Goal: Task Accomplishment & Management: Complete application form

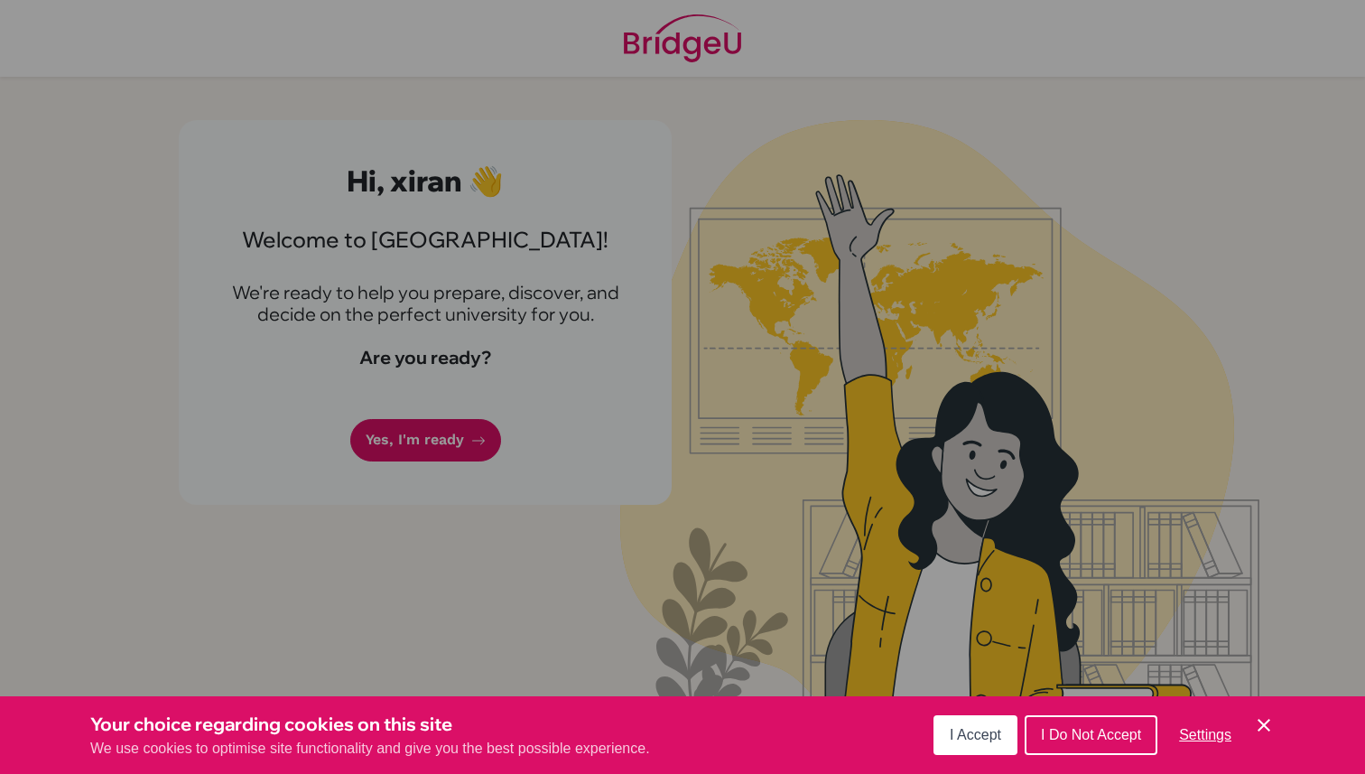
click at [974, 733] on span "I Accept" at bounding box center [975, 734] width 51 height 15
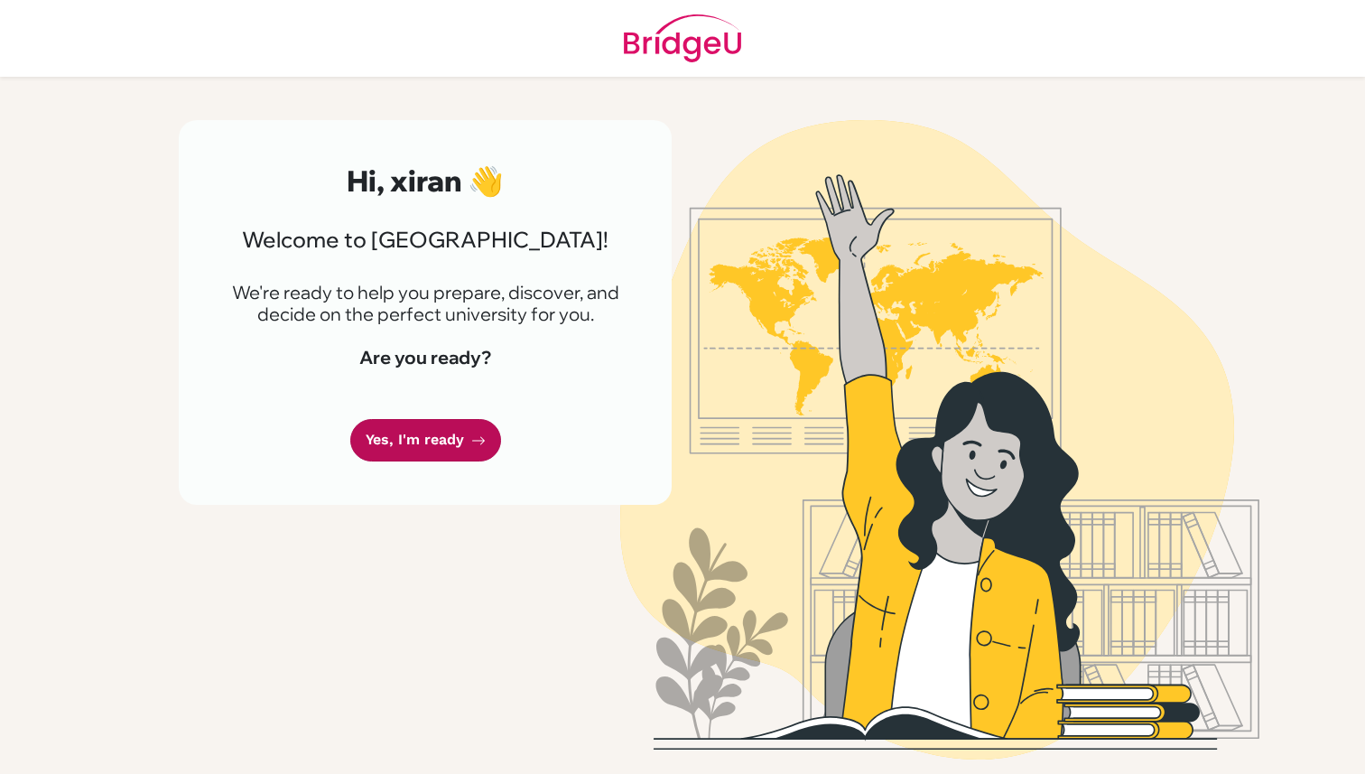
click at [472, 449] on link "Yes, I'm ready" at bounding box center [425, 440] width 151 height 42
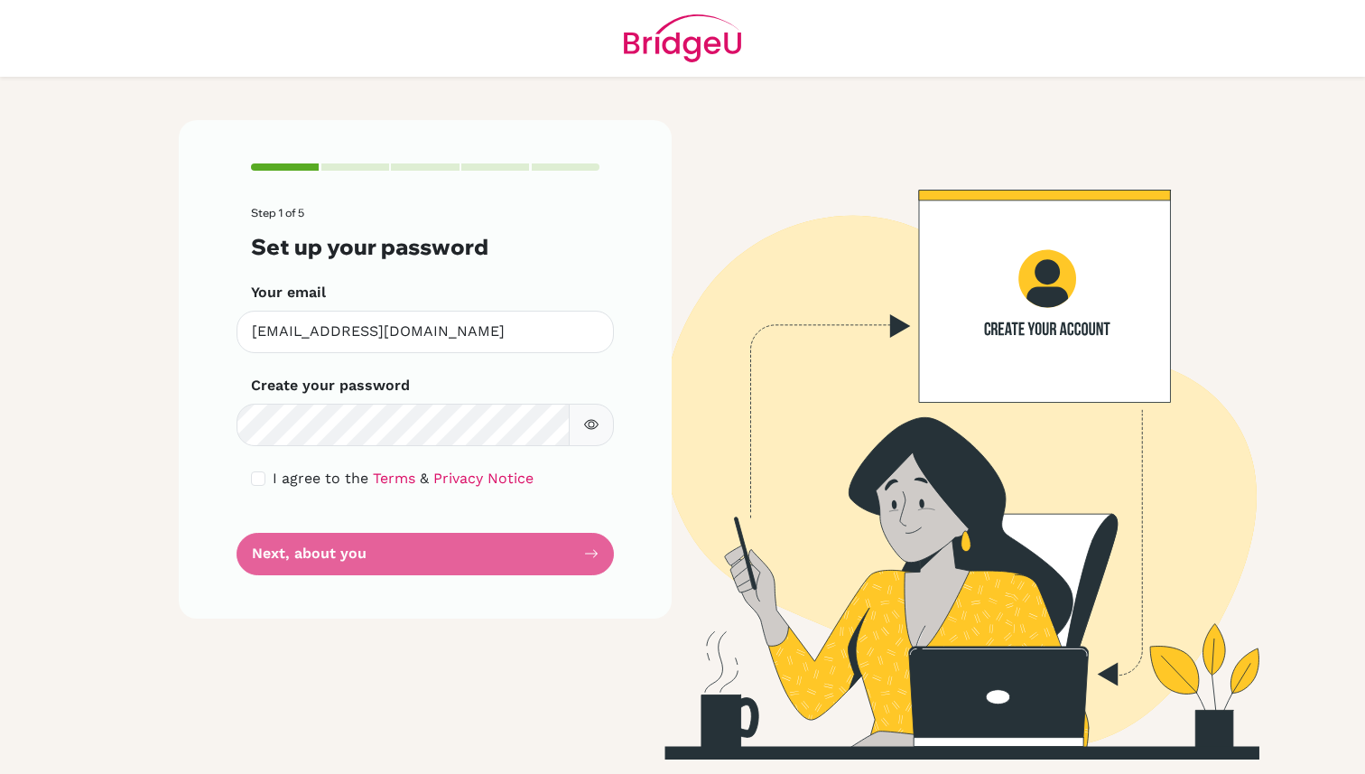
click at [593, 420] on icon "button" at bounding box center [591, 424] width 14 height 14
click at [264, 473] on input "checkbox" at bounding box center [258, 478] width 14 height 14
checkbox input "true"
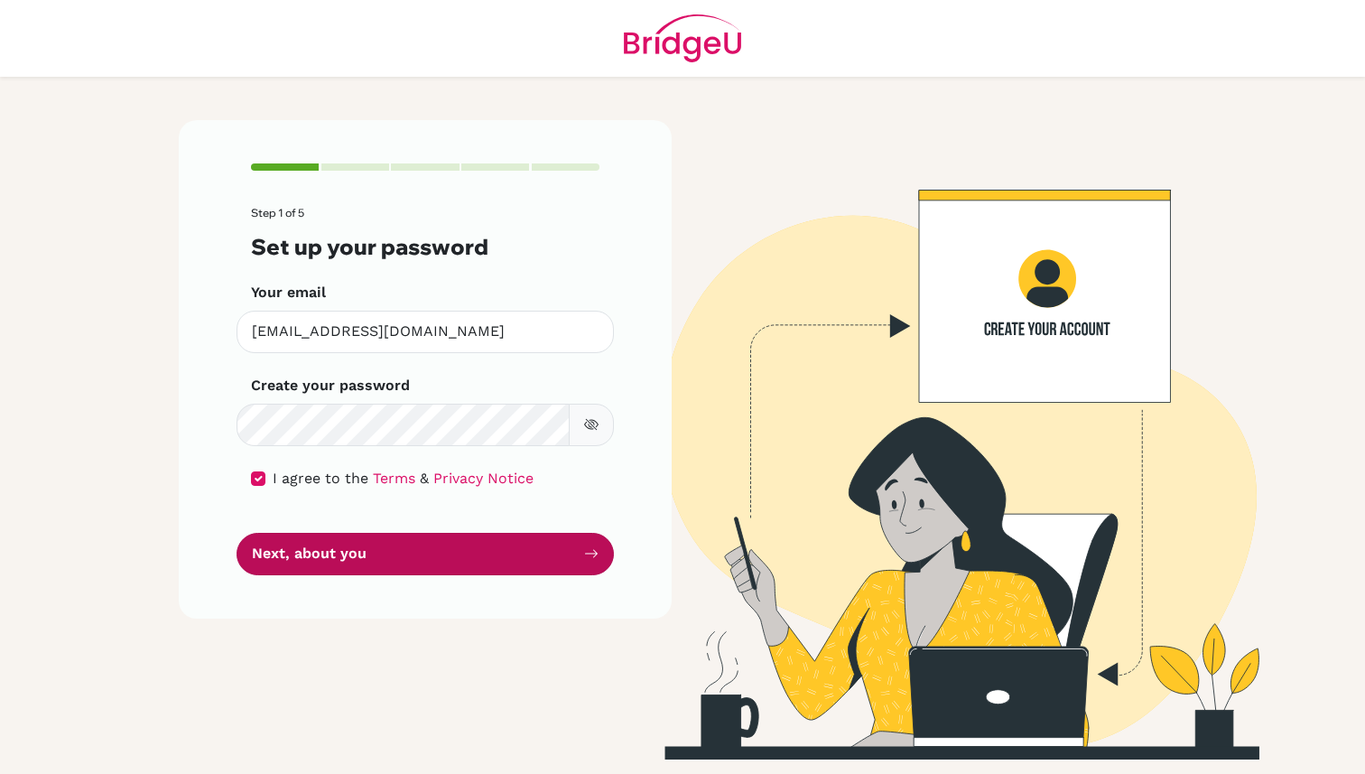
click at [320, 546] on button "Next, about you" at bounding box center [425, 554] width 377 height 42
